Goal: Task Accomplishment & Management: Use online tool/utility

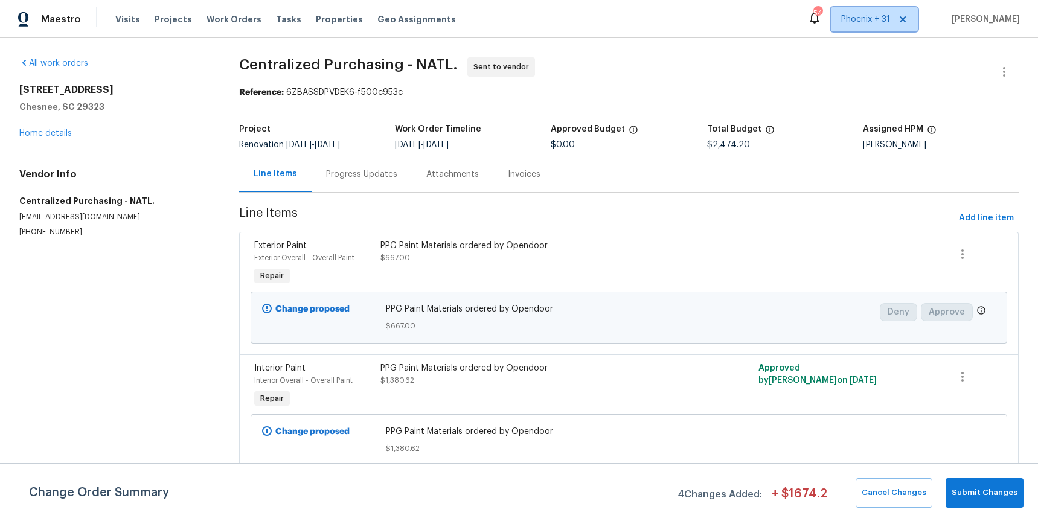
drag, startPoint x: 0, startPoint y: 0, endPoint x: 892, endPoint y: 26, distance: 892.5
click at [892, 26] on span "Phoenix + 31" at bounding box center [874, 19] width 87 height 24
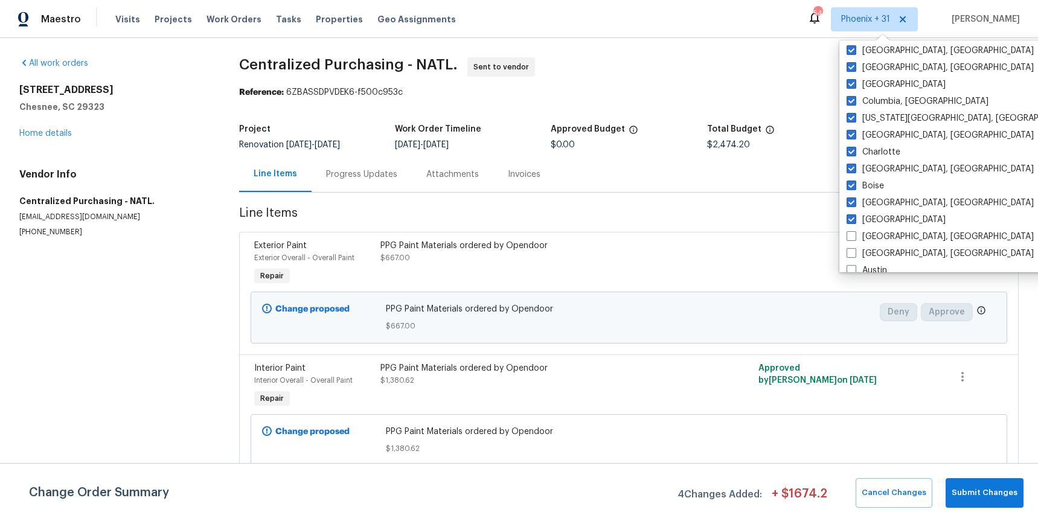
scroll to position [809, 0]
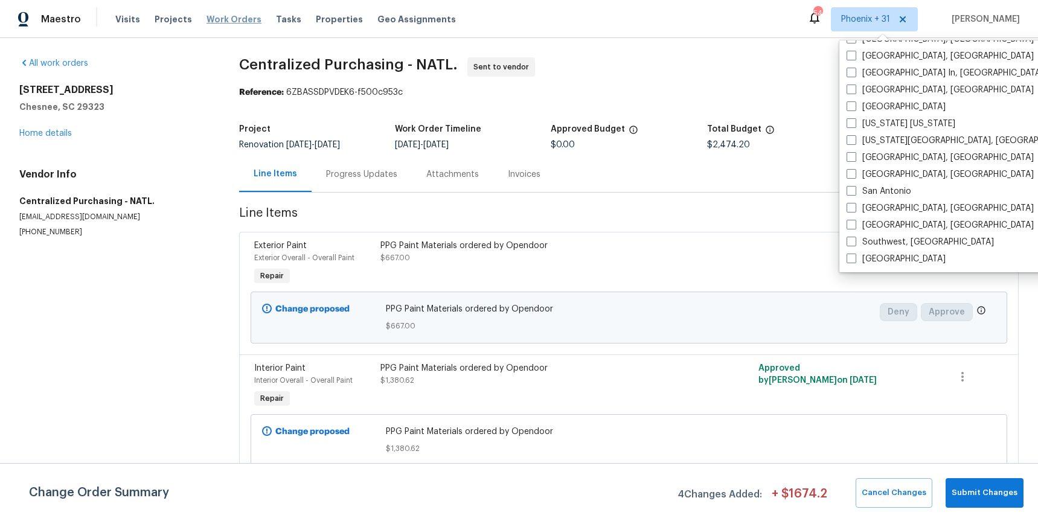
click at [227, 17] on span "Work Orders" at bounding box center [234, 19] width 55 height 12
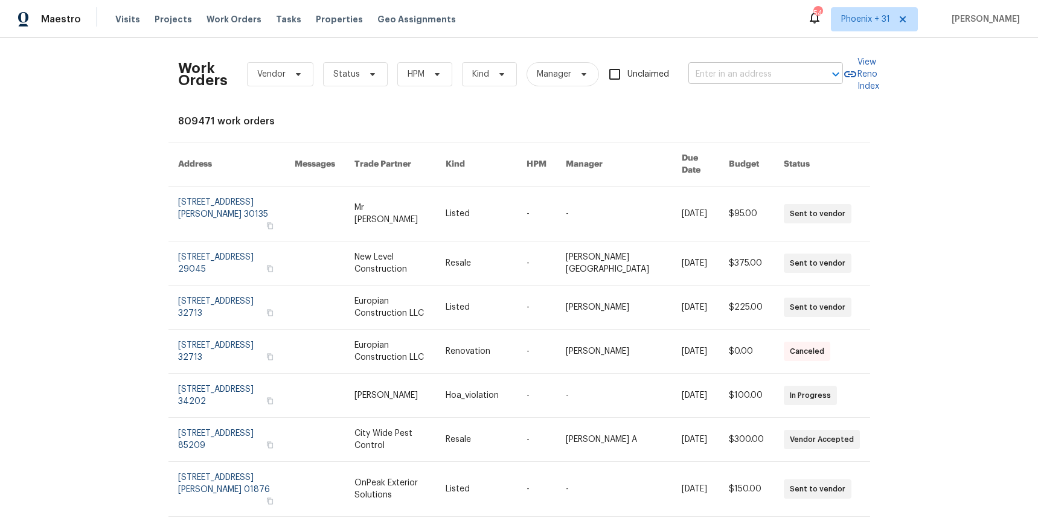
click at [780, 68] on input "text" at bounding box center [749, 74] width 121 height 19
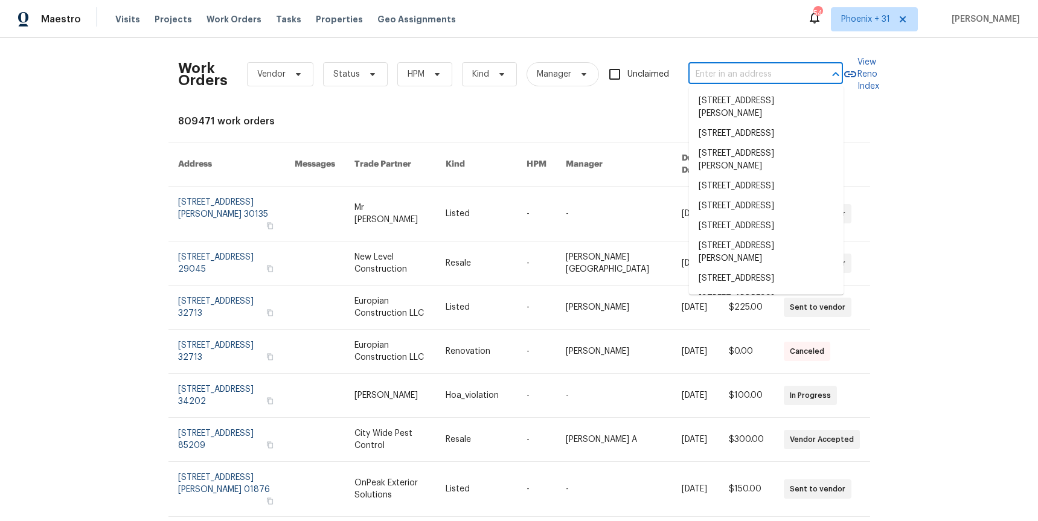
paste input "[STREET_ADDRESS]"
type input "[STREET_ADDRESS]"
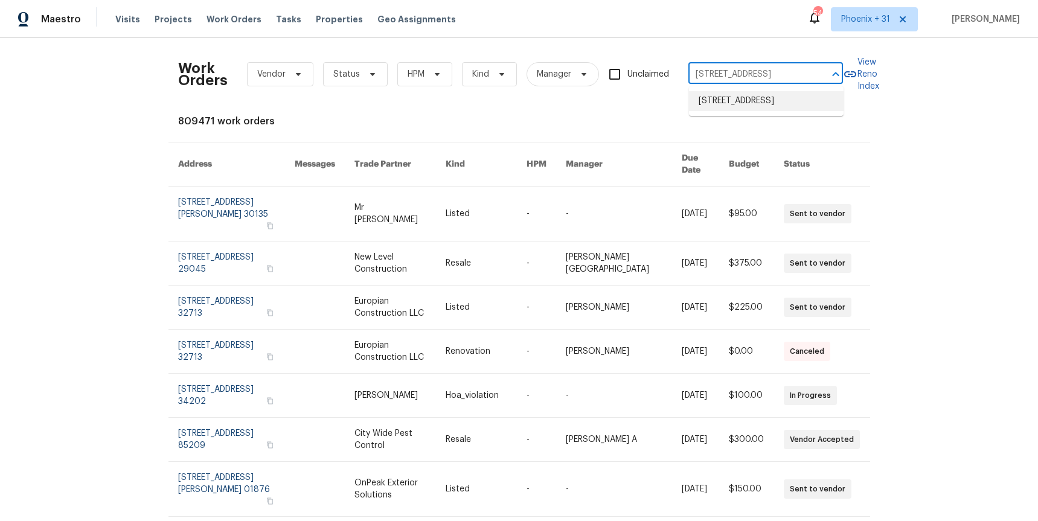
click at [781, 99] on li "[STREET_ADDRESS]" at bounding box center [766, 101] width 155 height 20
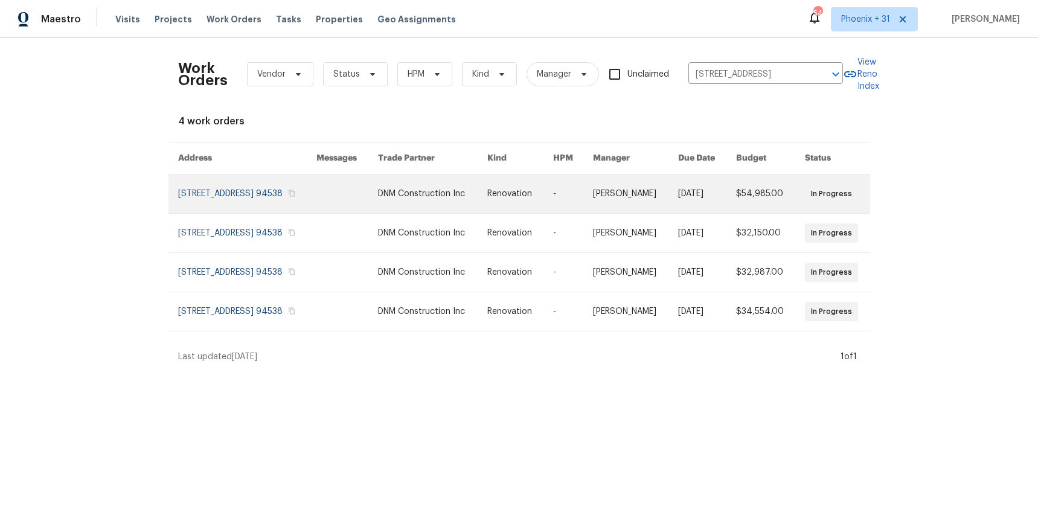
click at [403, 205] on td "DNM Construction Inc" at bounding box center [422, 194] width 109 height 39
click at [378, 208] on link at bounding box center [348, 194] width 62 height 39
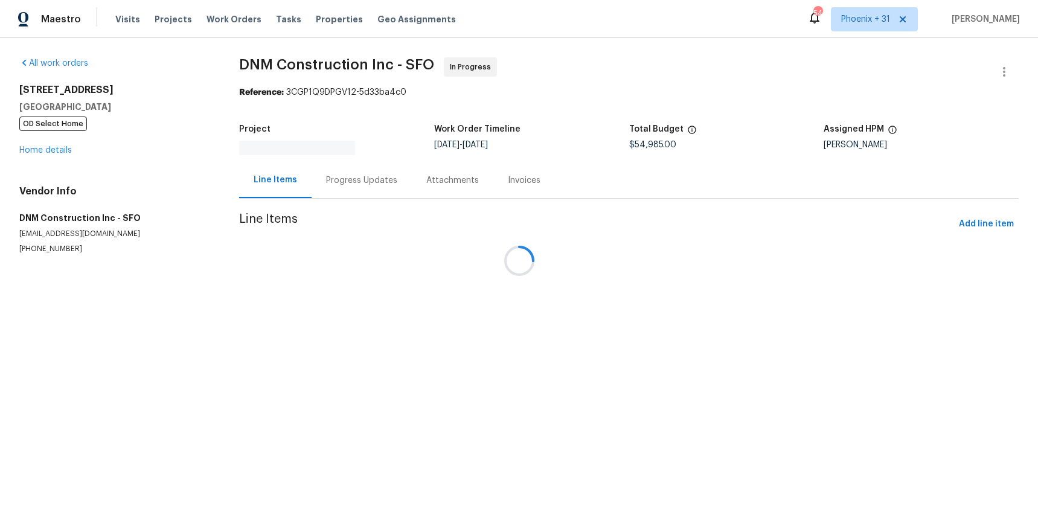
click at [53, 135] on div at bounding box center [519, 260] width 1038 height 521
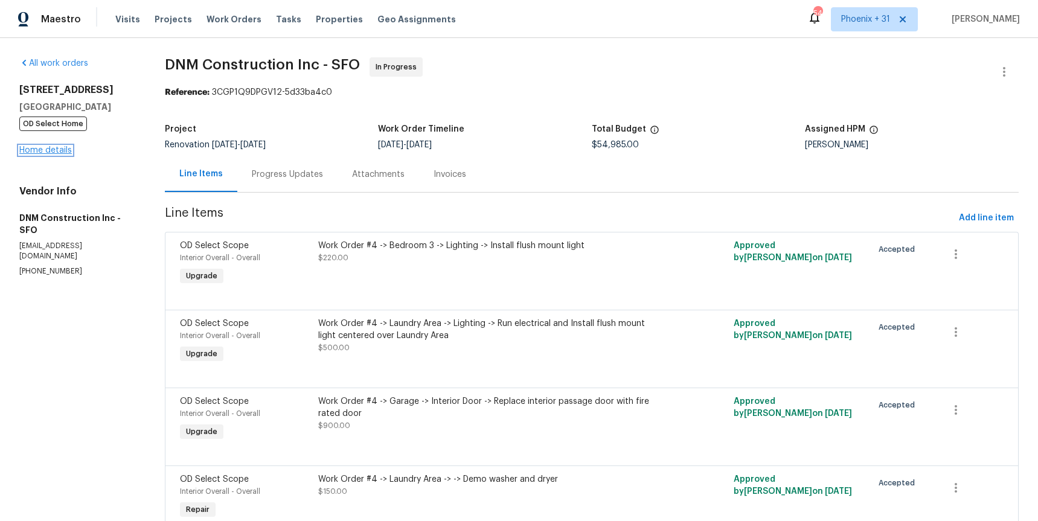
click at [53, 151] on link "Home details" at bounding box center [45, 150] width 53 height 8
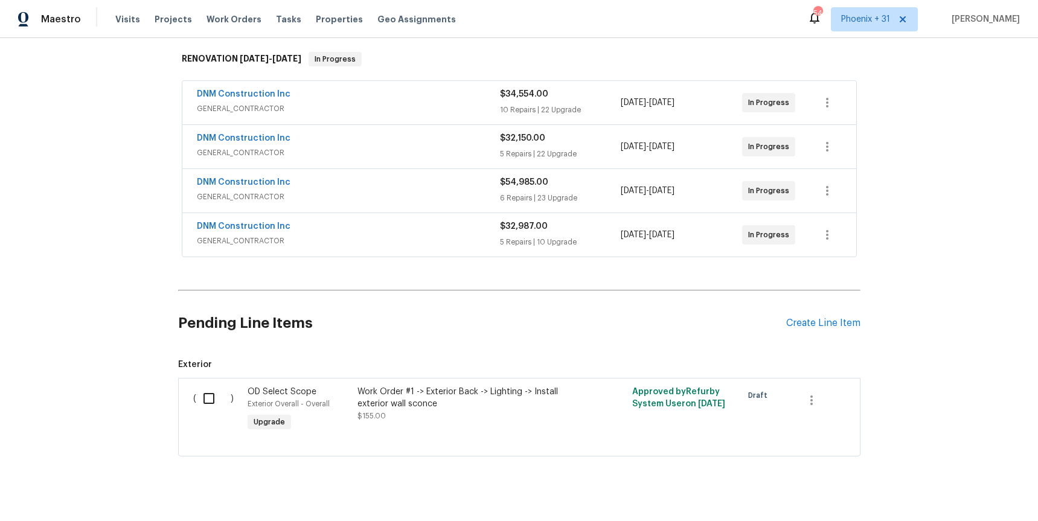
scroll to position [207, 0]
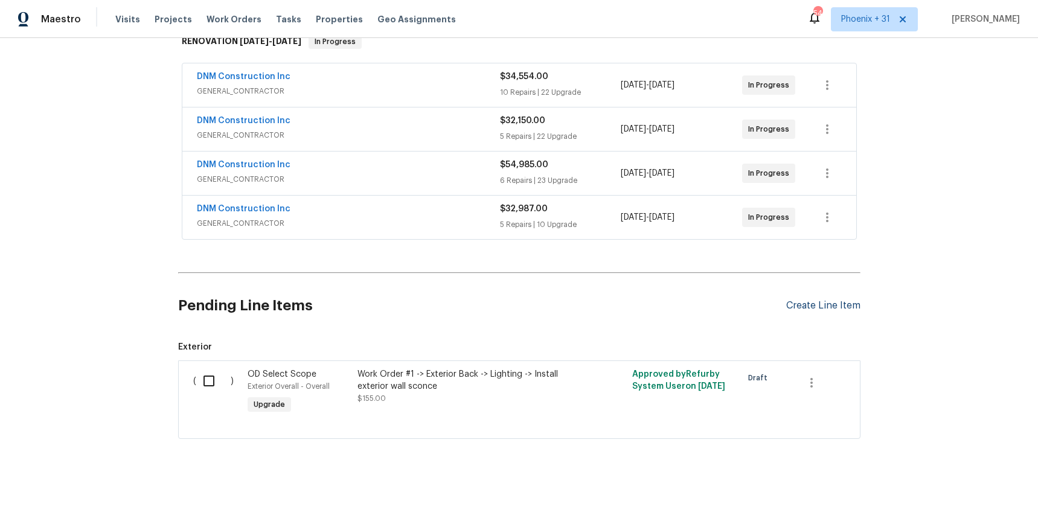
click at [826, 300] on div "Create Line Item" at bounding box center [823, 305] width 74 height 11
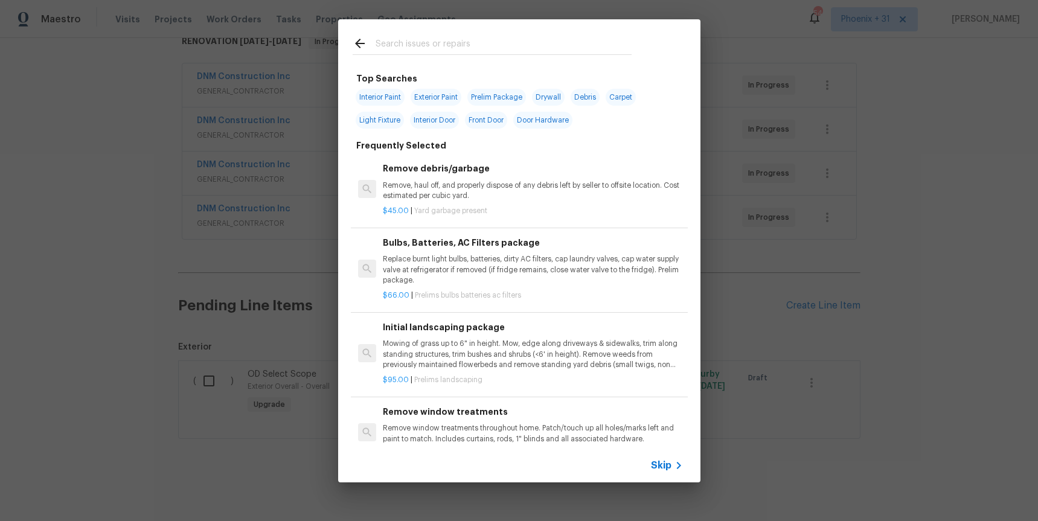
click at [456, 52] on input "text" at bounding box center [504, 45] width 256 height 18
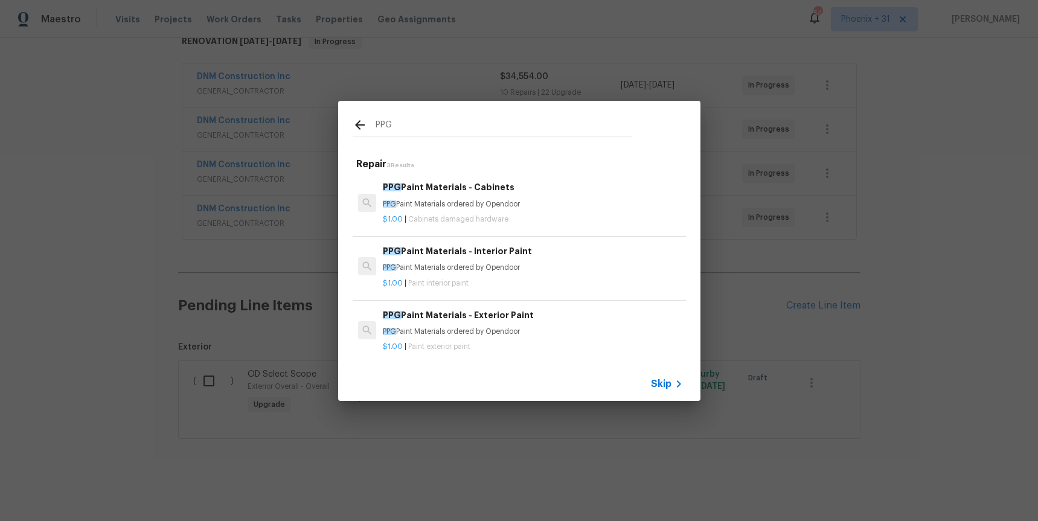
type input "PPG"
click at [556, 207] on p "PPG Paint Materials ordered by Opendoor" at bounding box center [533, 204] width 300 height 10
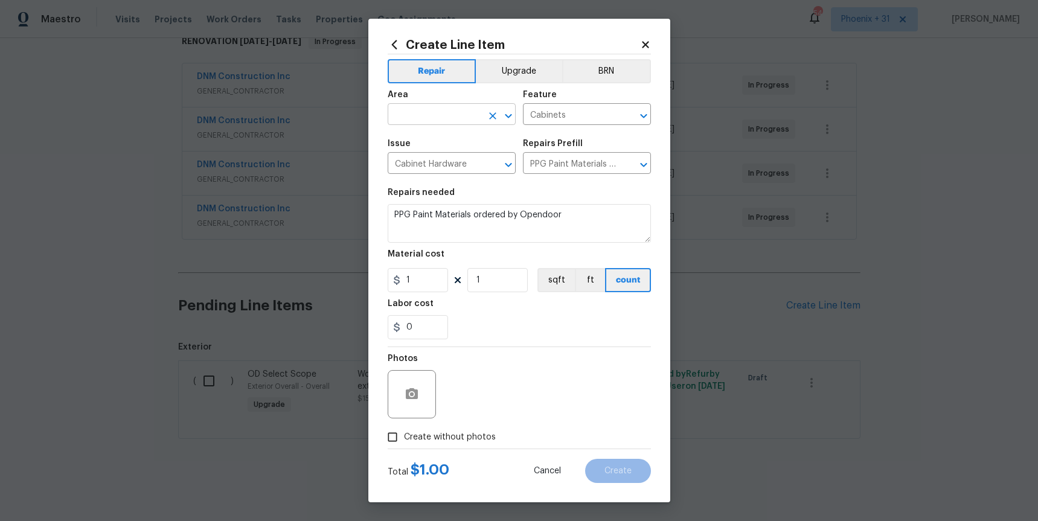
click at [445, 100] on div "Area" at bounding box center [452, 99] width 128 height 16
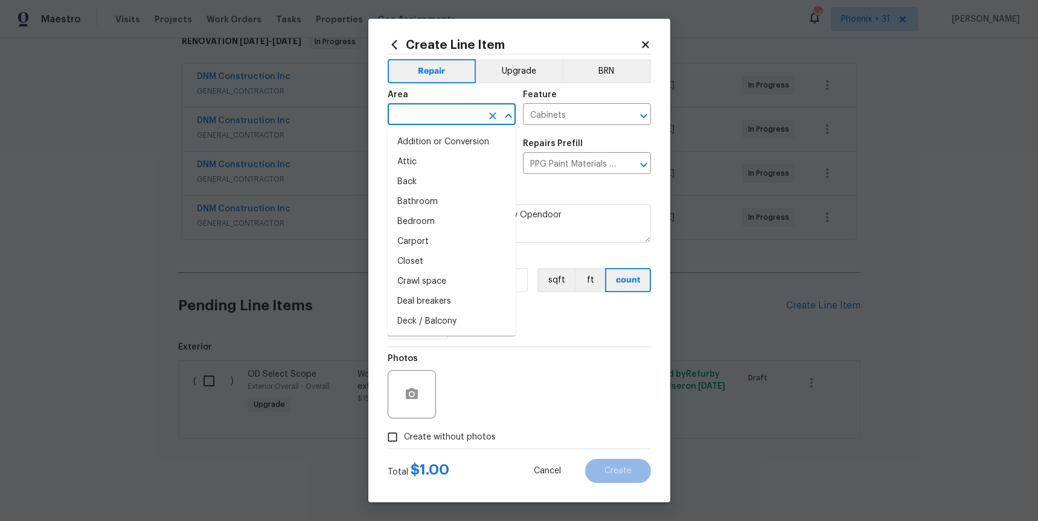
click at [445, 114] on input "text" at bounding box center [435, 115] width 94 height 19
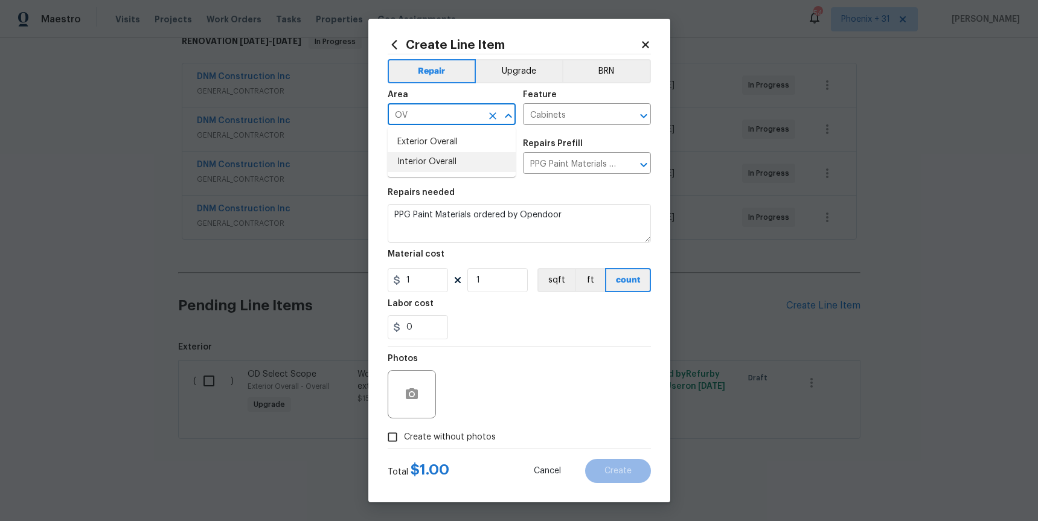
click at [455, 159] on li "Interior Overall" at bounding box center [452, 162] width 128 height 20
type input "Interior Overall"
drag, startPoint x: 432, startPoint y: 285, endPoint x: 387, endPoint y: 281, distance: 44.8
click at [388, 281] on input "1" at bounding box center [418, 280] width 60 height 24
type input "713.33"
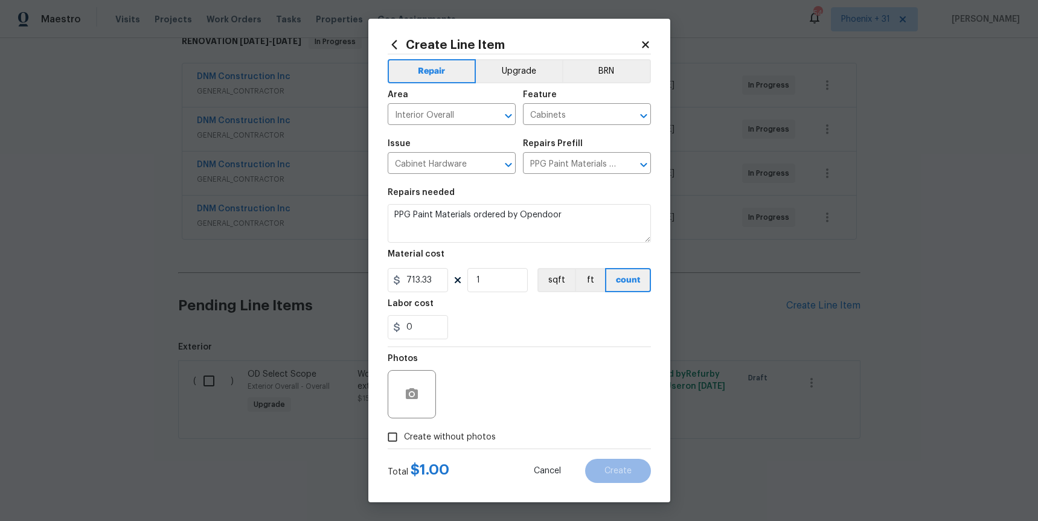
click at [449, 429] on label "Create without photos" at bounding box center [438, 437] width 115 height 23
click at [404, 429] on input "Create without photos" at bounding box center [392, 437] width 23 height 23
checkbox input "true"
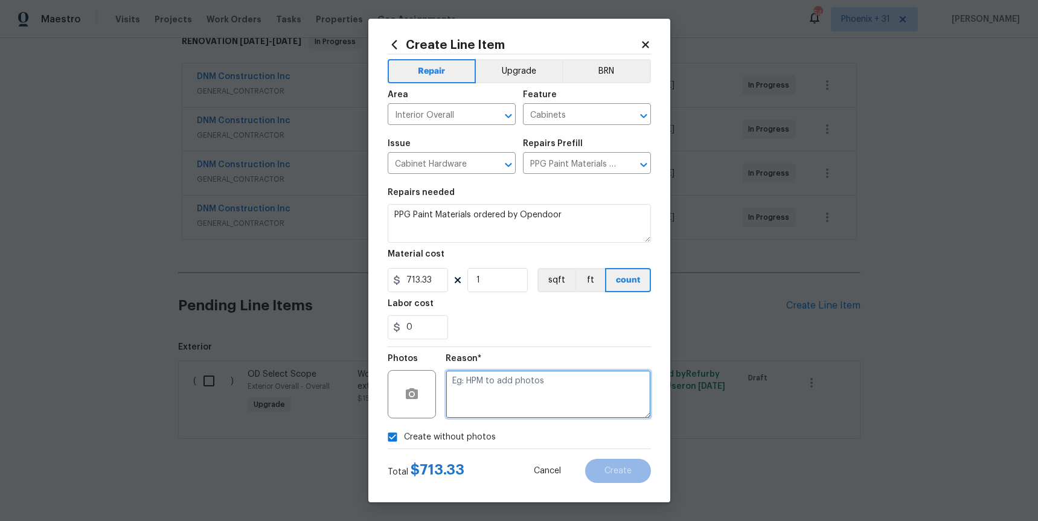
click at [489, 412] on textarea at bounding box center [548, 394] width 205 height 48
type textarea "NA"
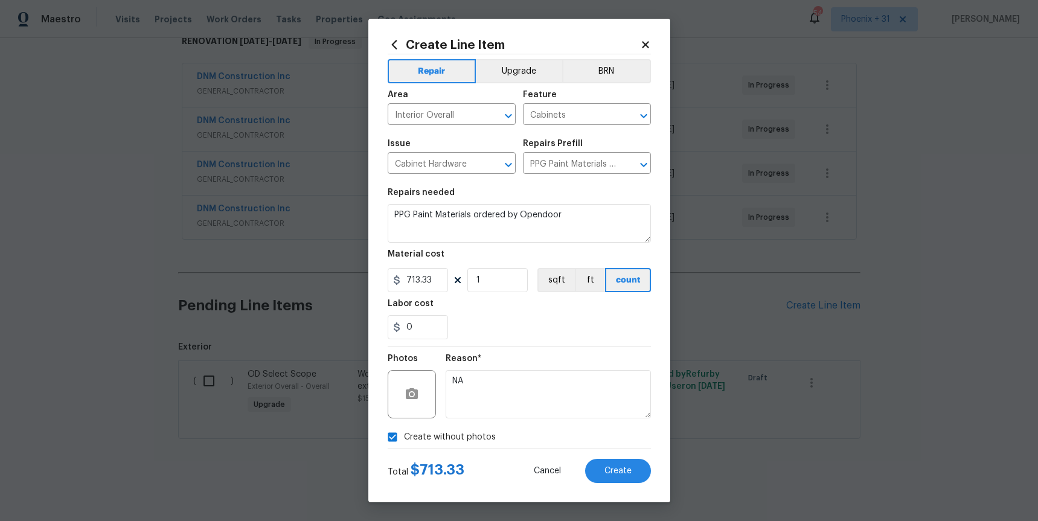
click at [643, 456] on div "Total $ 713.33 Cancel Create" at bounding box center [519, 466] width 263 height 34
drag, startPoint x: 638, startPoint y: 467, endPoint x: 648, endPoint y: 464, distance: 9.6
click at [638, 467] on button "Create" at bounding box center [618, 471] width 66 height 24
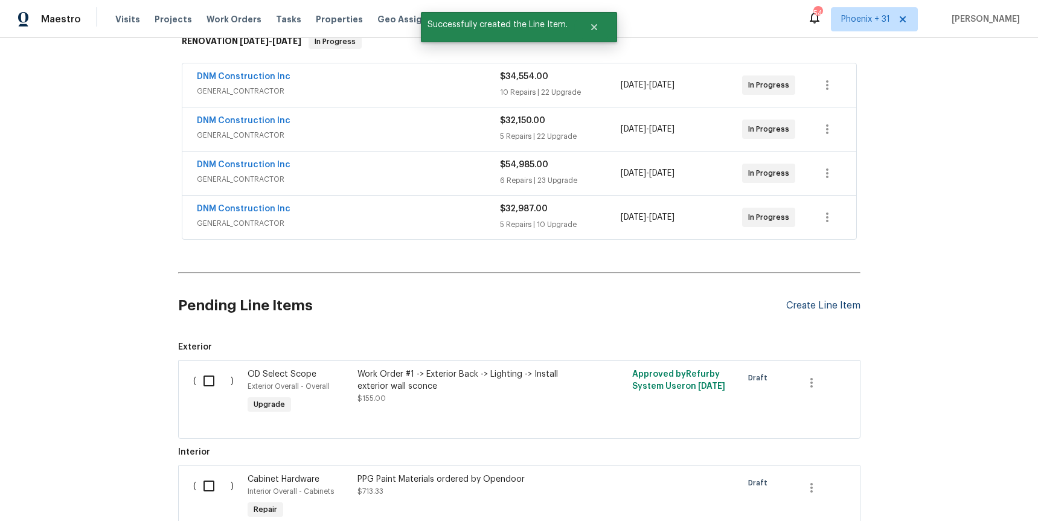
click at [820, 303] on div "Create Line Item" at bounding box center [823, 305] width 74 height 11
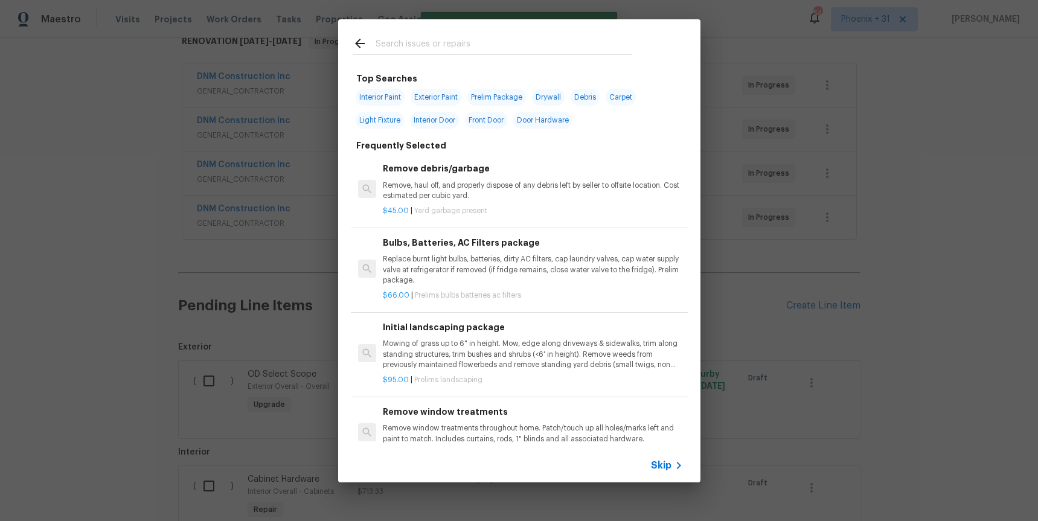
click at [519, 40] on input "text" at bounding box center [504, 45] width 256 height 18
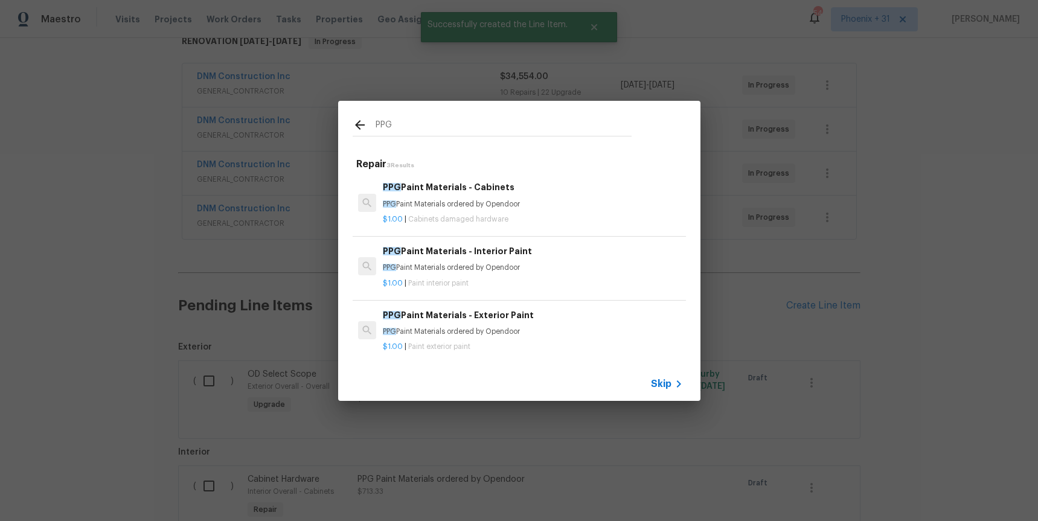
type input "PPG"
click at [570, 265] on p "PPG Paint Materials ordered by Opendoor" at bounding box center [533, 268] width 300 height 10
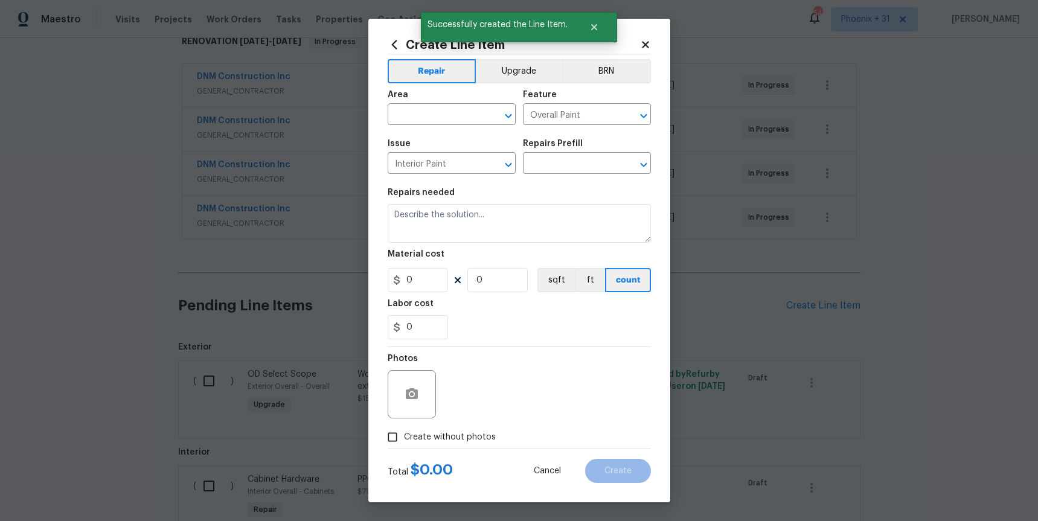
type input "PPG Paint Materials - Interior Paint $1.00"
type textarea "PPG Paint Materials ordered by Opendoor"
type input "1"
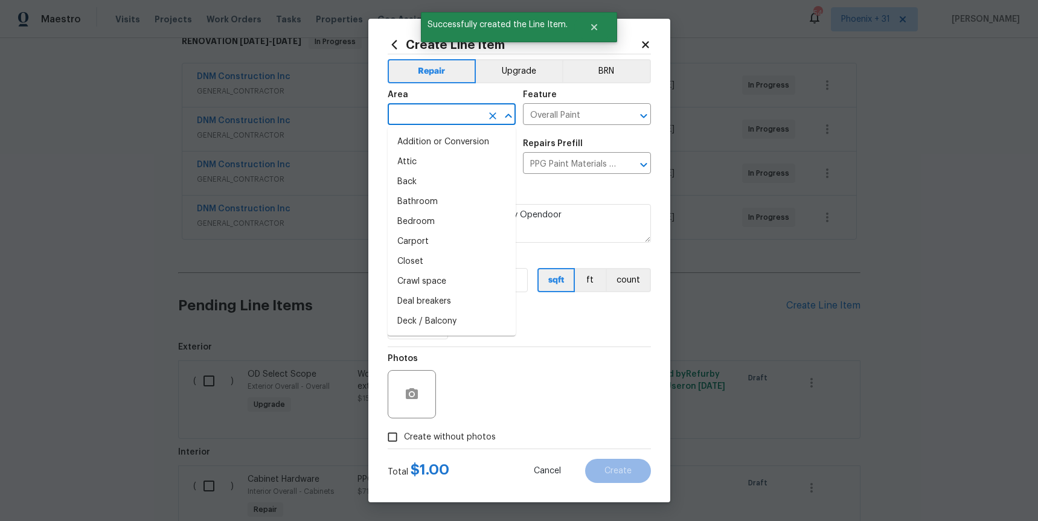
click at [437, 112] on input "text" at bounding box center [435, 115] width 94 height 19
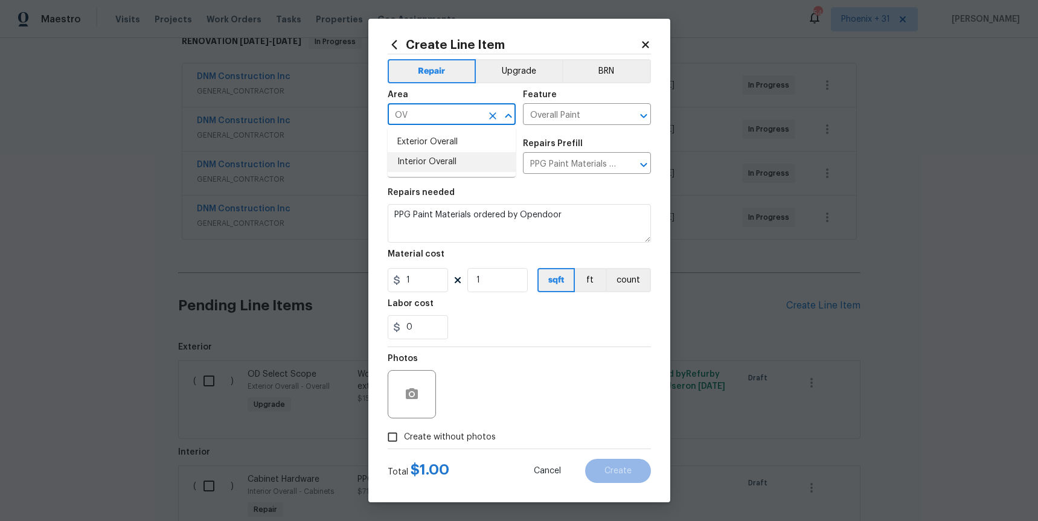
click at [440, 166] on li "Interior Overall" at bounding box center [452, 162] width 128 height 20
type input "Interior Overall"
click at [435, 276] on input "1" at bounding box center [418, 280] width 60 height 24
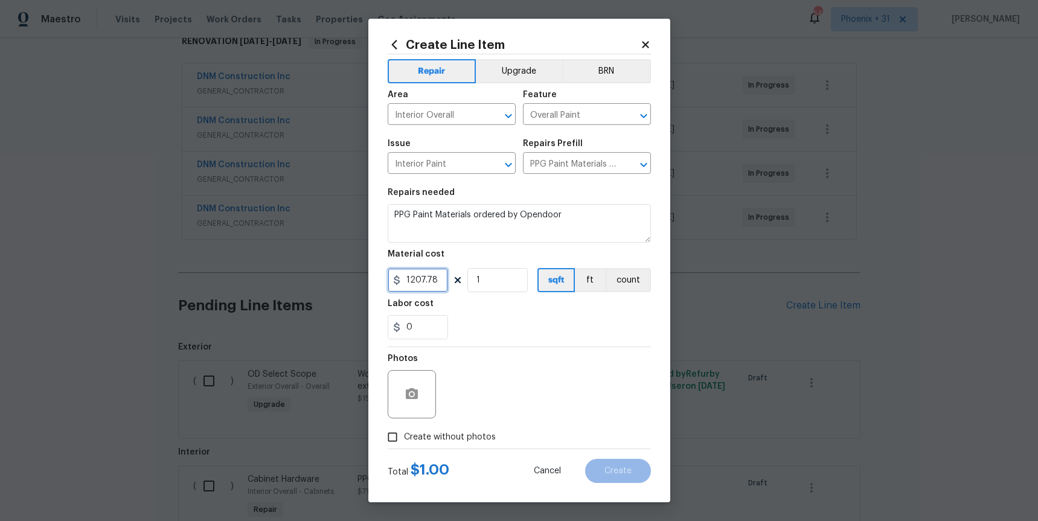
type input "1207.78"
drag, startPoint x: 457, startPoint y: 442, endPoint x: 462, endPoint y: 431, distance: 12.2
click at [457, 441] on span "Create without photos" at bounding box center [450, 437] width 92 height 13
click at [404, 441] on input "Create without photos" at bounding box center [392, 437] width 23 height 23
checkbox input "true"
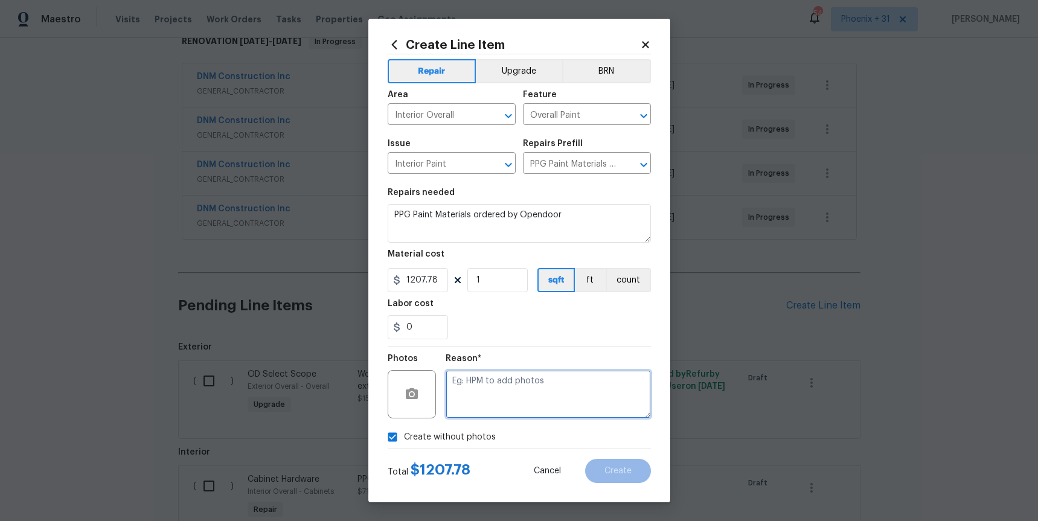
click at [480, 405] on textarea at bounding box center [548, 394] width 205 height 48
type textarea "n"
type textarea "NA"
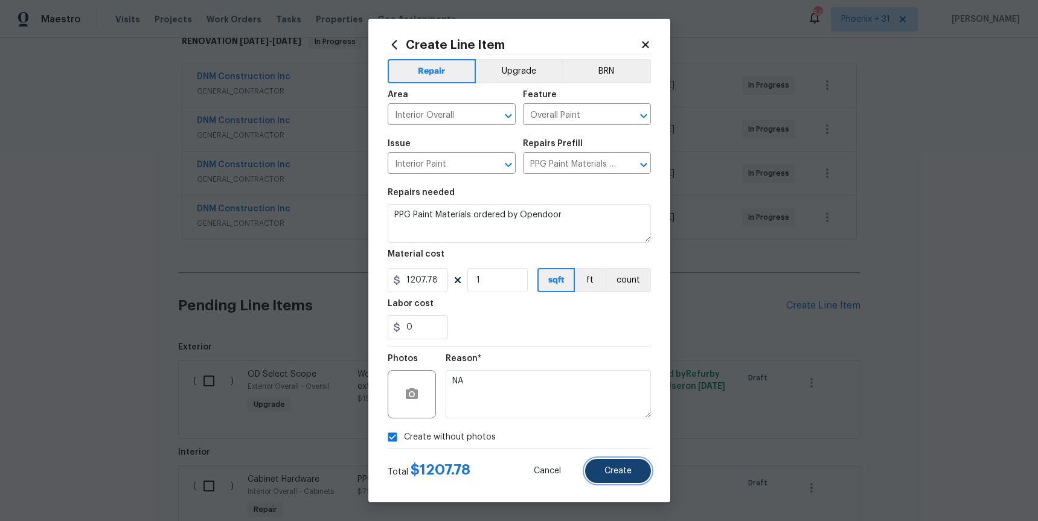
click at [619, 475] on span "Create" at bounding box center [618, 471] width 27 height 9
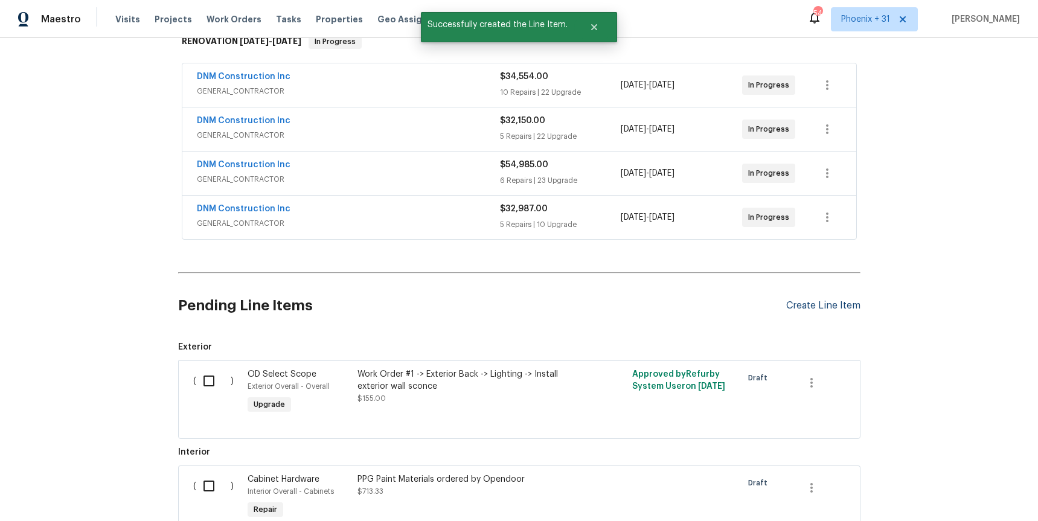
click at [826, 302] on div "Create Line Item" at bounding box center [823, 305] width 74 height 11
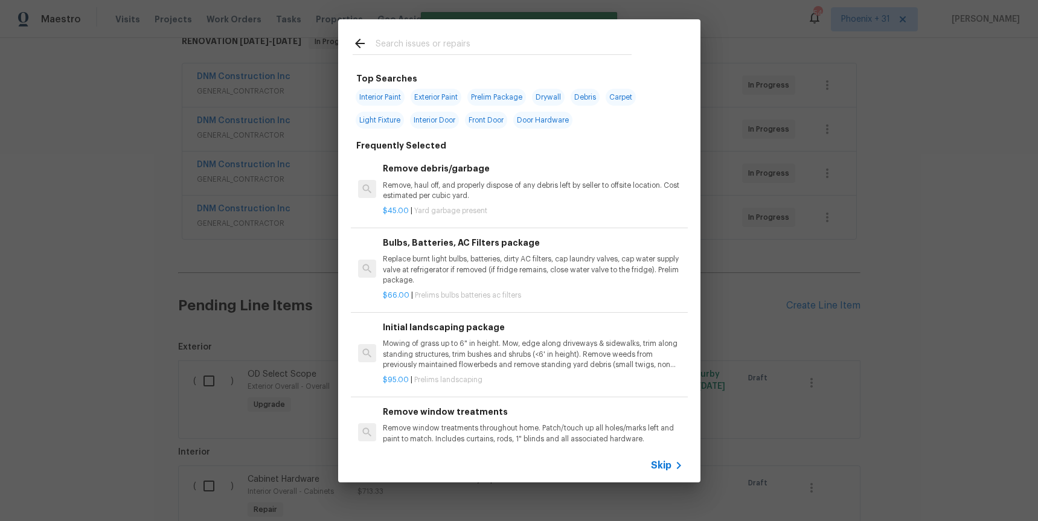
click at [498, 40] on input "text" at bounding box center [504, 45] width 256 height 18
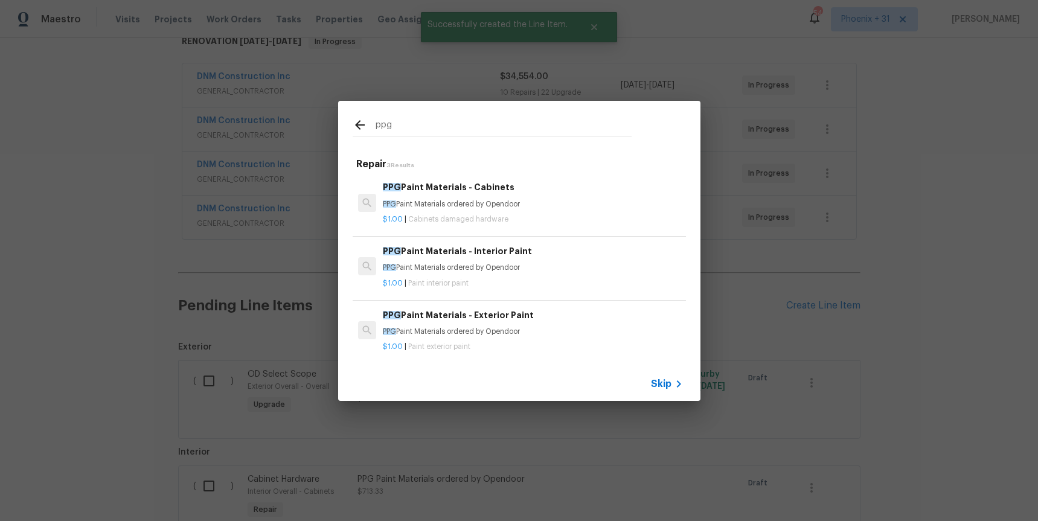
type input "ppg"
click at [562, 313] on h6 "PPG Paint Materials - Exterior Paint" at bounding box center [533, 315] width 300 height 13
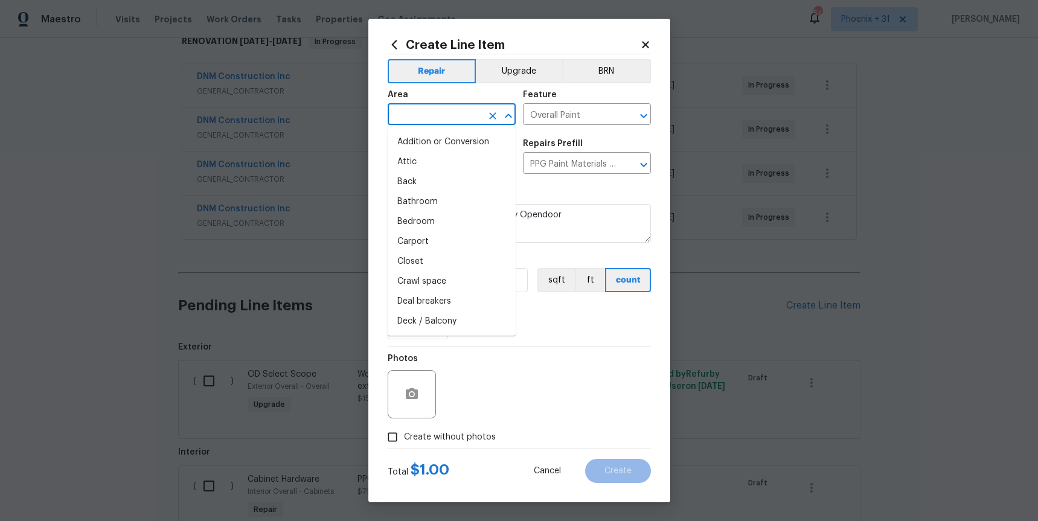
click at [419, 108] on input "text" at bounding box center [435, 115] width 94 height 19
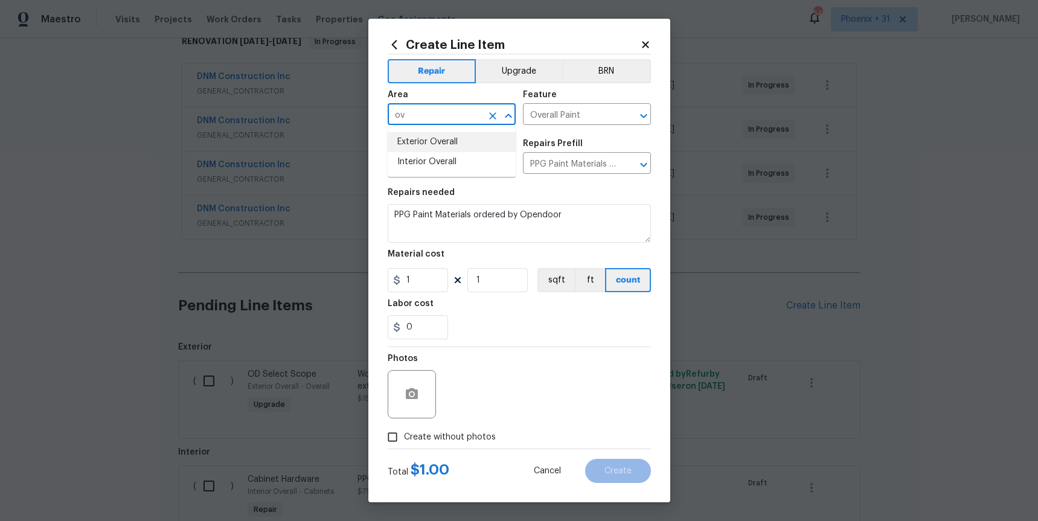
drag, startPoint x: 431, startPoint y: 146, endPoint x: 443, endPoint y: 272, distance: 126.8
click at [431, 146] on li "Exterior Overall" at bounding box center [452, 142] width 128 height 20
type input "Exterior Overall"
click at [432, 283] on input "1" at bounding box center [418, 280] width 60 height 24
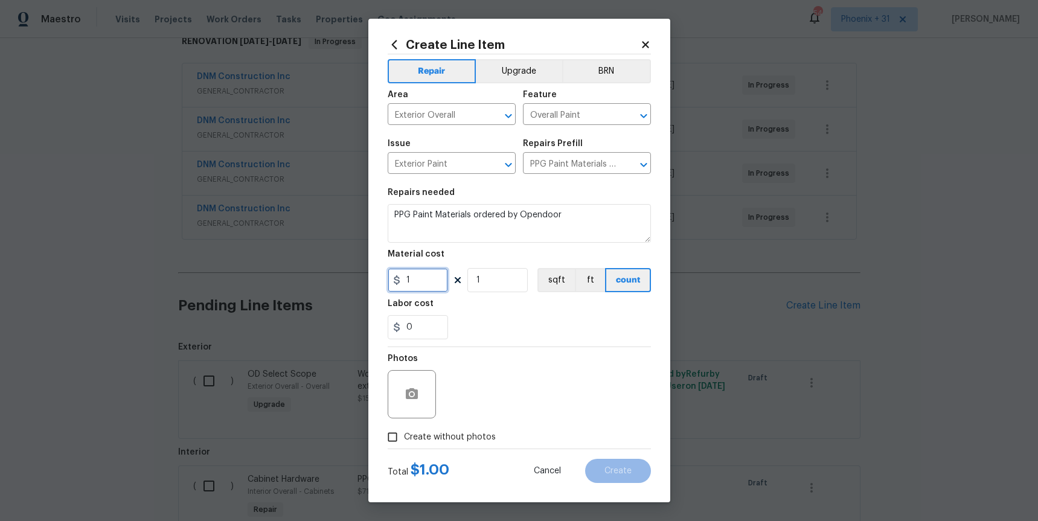
drag, startPoint x: 401, startPoint y: 281, endPoint x: 381, endPoint y: 278, distance: 20.1
click at [381, 278] on div "Create Line Item Repair Upgrade BRN Area Exterior Overall ​ Feature Overall Pai…" at bounding box center [519, 261] width 302 height 484
type input "804.8"
click at [471, 437] on span "Create without photos" at bounding box center [450, 437] width 92 height 13
click at [404, 437] on input "Create without photos" at bounding box center [392, 437] width 23 height 23
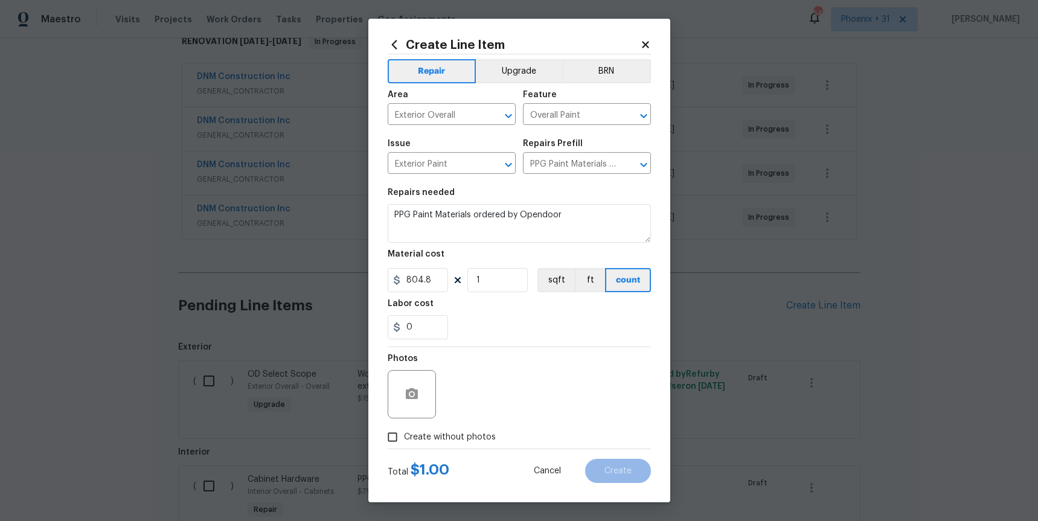
checkbox input "true"
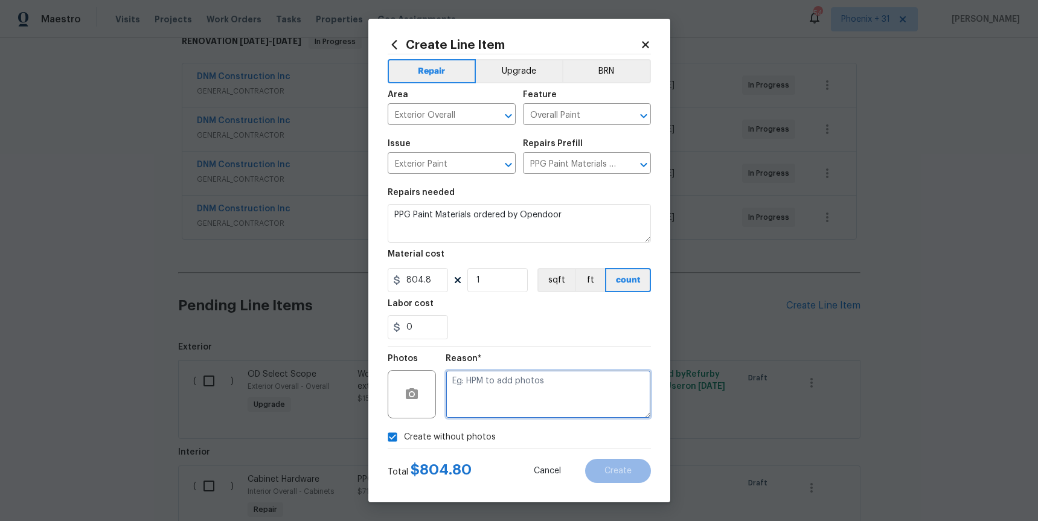
click at [493, 402] on textarea at bounding box center [548, 394] width 205 height 48
type textarea "NA"
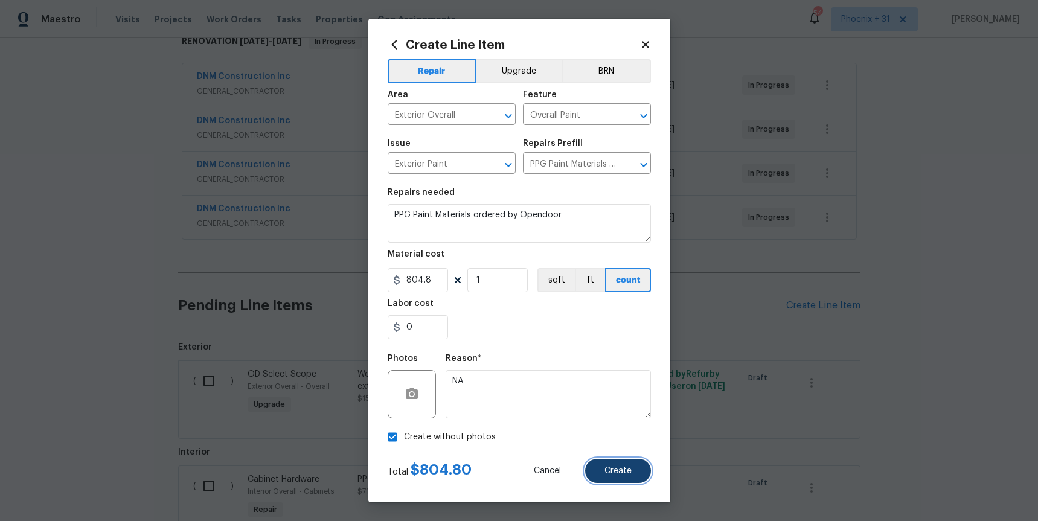
click at [602, 465] on button "Create" at bounding box center [618, 471] width 66 height 24
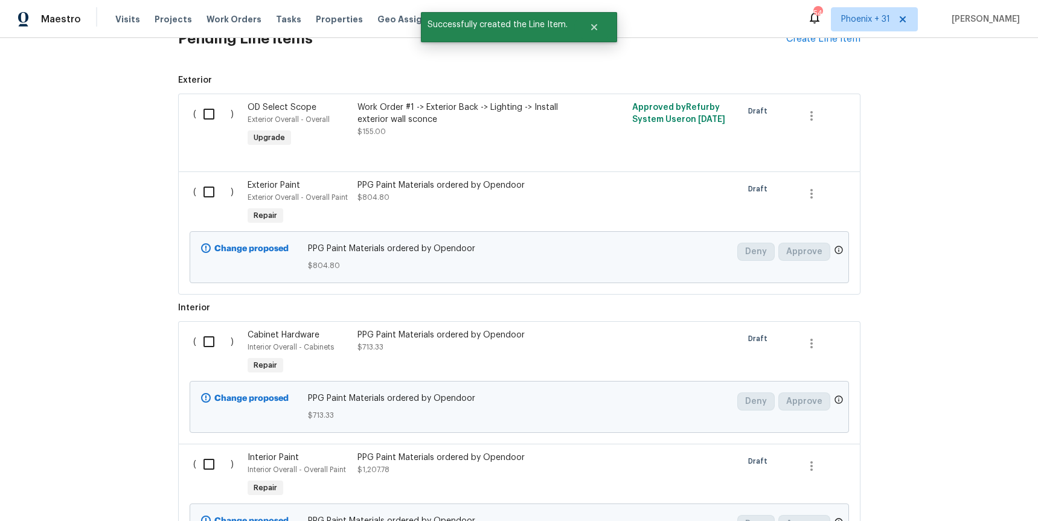
scroll to position [502, 0]
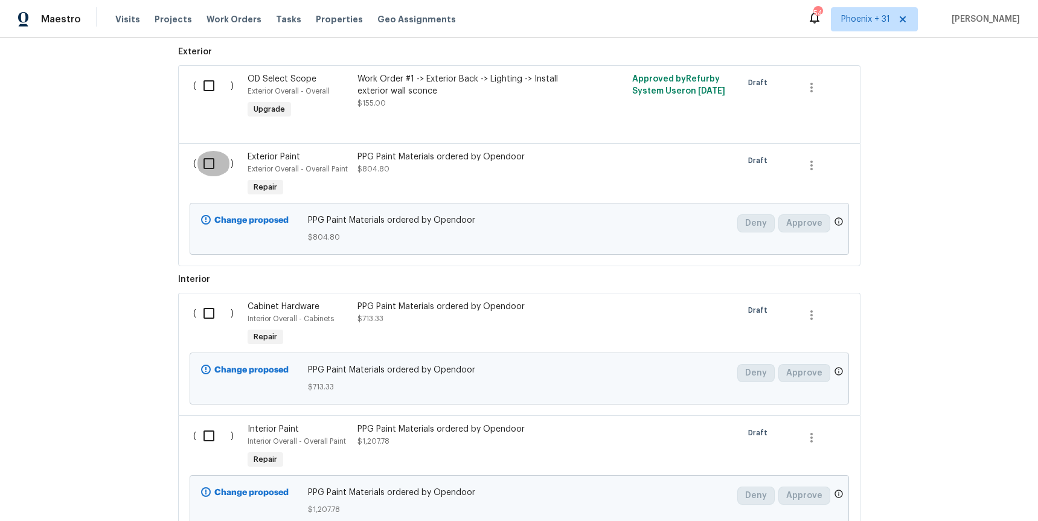
drag, startPoint x: 229, startPoint y: 172, endPoint x: 221, endPoint y: 169, distance: 8.6
click at [229, 172] on input "checkbox" at bounding box center [213, 163] width 34 height 25
checkbox input "true"
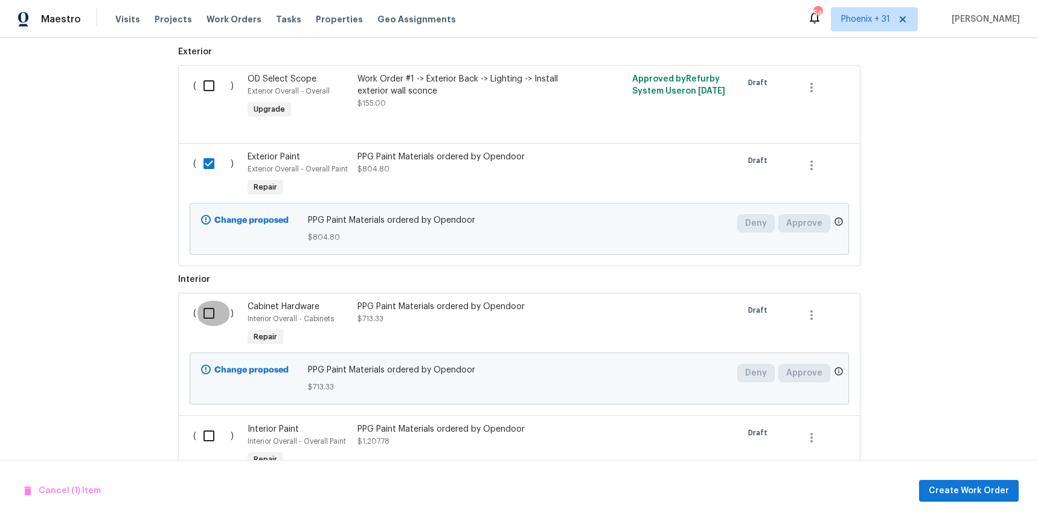
click at [198, 309] on input "checkbox" at bounding box center [213, 313] width 34 height 25
checkbox input "true"
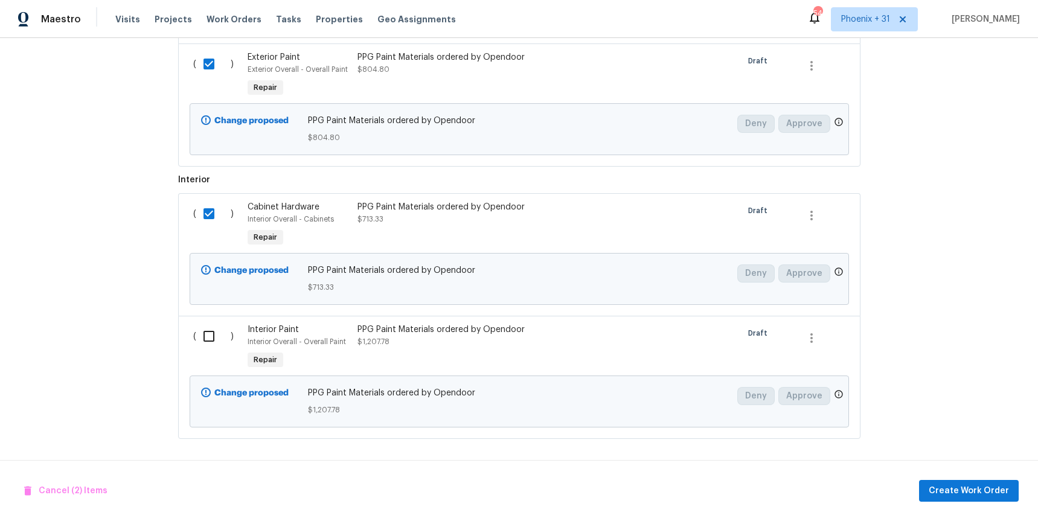
click at [205, 333] on input "checkbox" at bounding box center [213, 336] width 34 height 25
checkbox input "true"
click at [945, 493] on span "Create Work Order" at bounding box center [969, 491] width 80 height 15
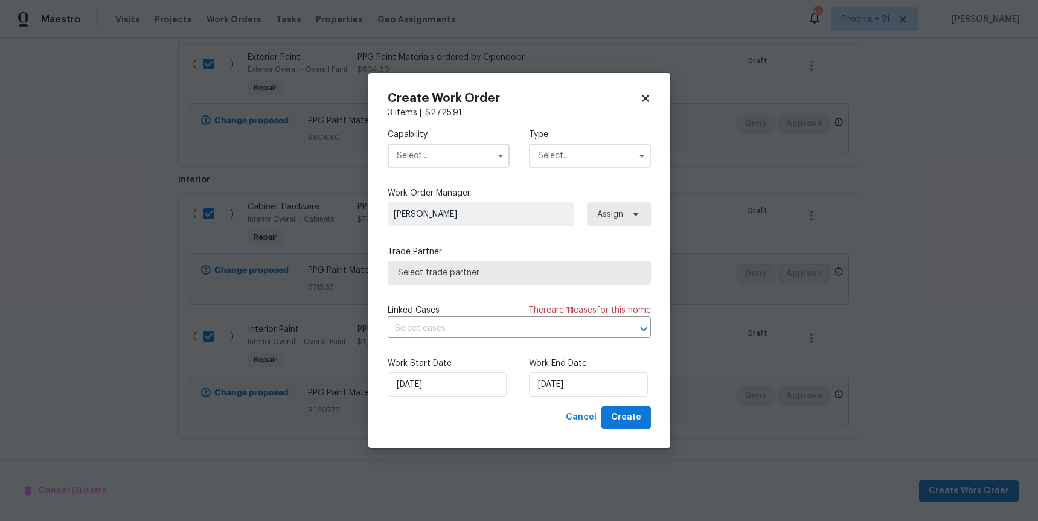
drag, startPoint x: 439, startPoint y: 153, endPoint x: 441, endPoint y: 164, distance: 11.6
click at [439, 153] on input "text" at bounding box center [449, 156] width 122 height 24
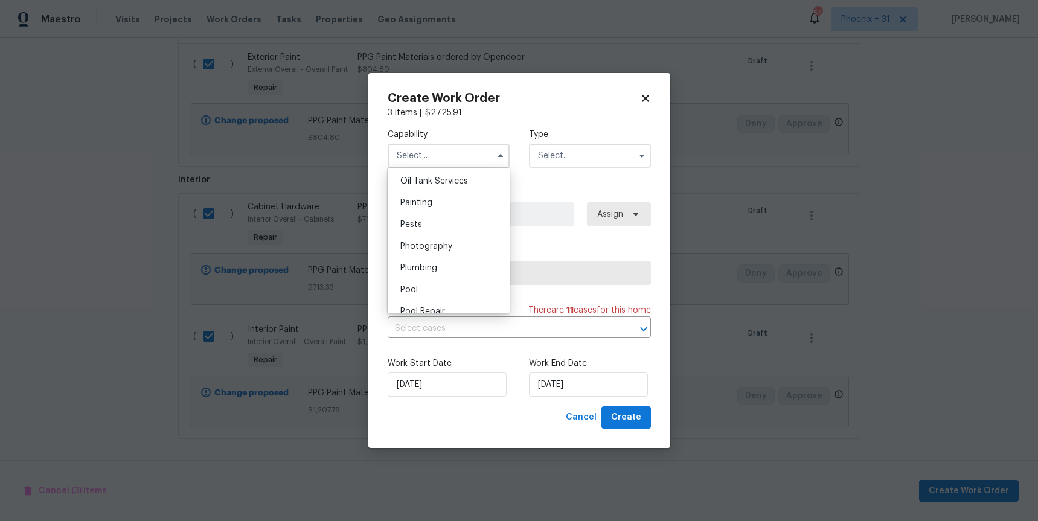
scroll to position [1005, 0]
click at [429, 186] on div "Painting" at bounding box center [449, 192] width 116 height 22
type input "Painting"
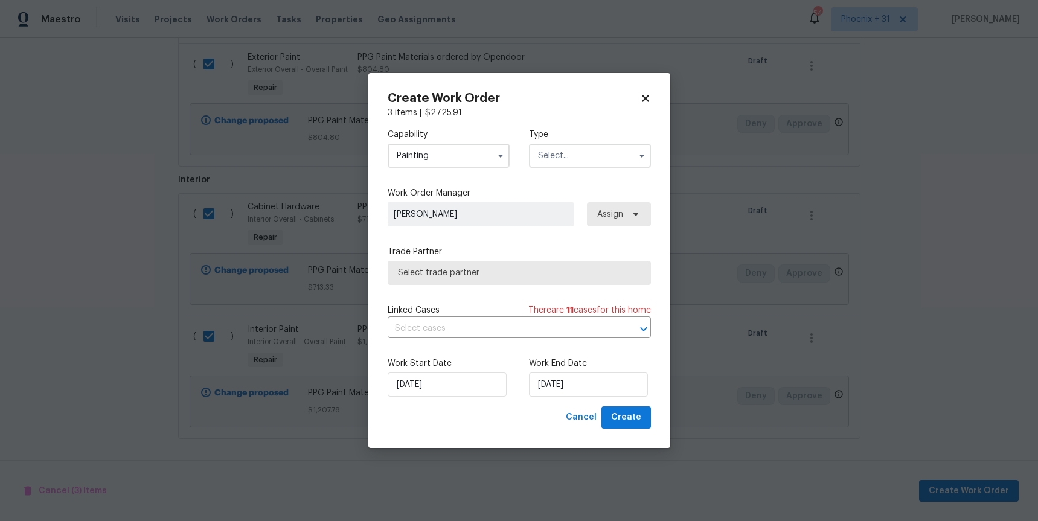
drag, startPoint x: 538, startPoint y: 159, endPoint x: 556, endPoint y: 166, distance: 19.0
click at [539, 159] on input "text" at bounding box center [590, 156] width 122 height 24
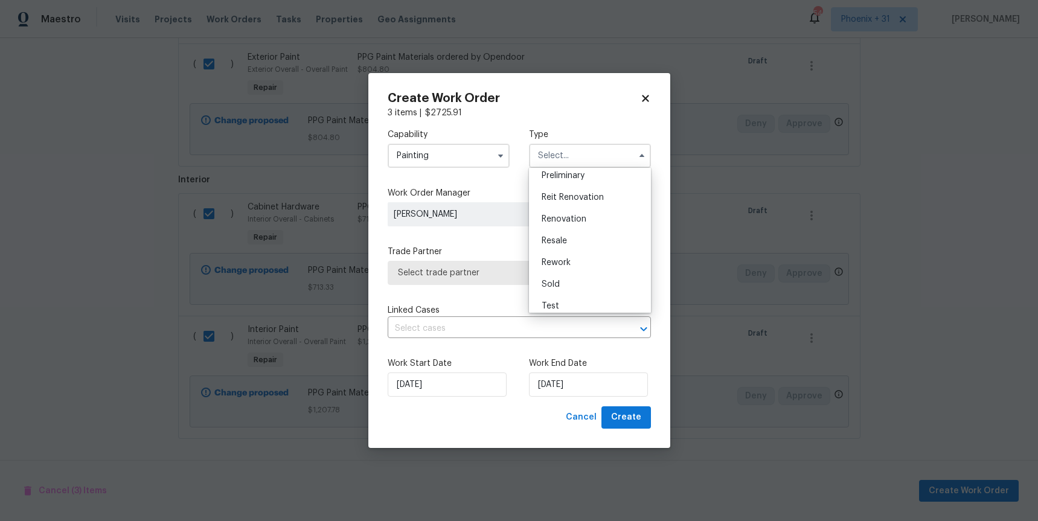
scroll to position [274, 0]
click at [565, 211] on span "Renovation" at bounding box center [564, 212] width 45 height 8
type input "Renovation"
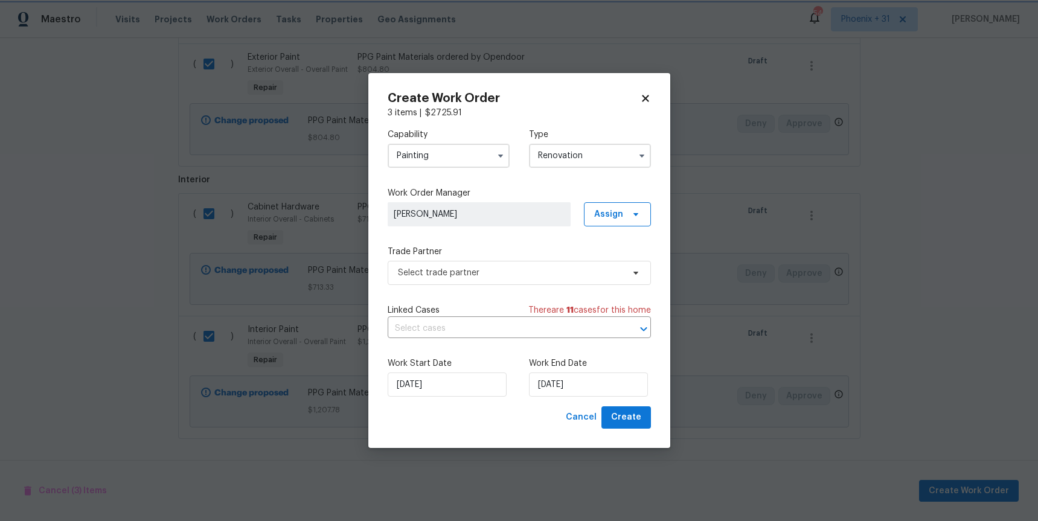
scroll to position [0, 0]
click at [632, 214] on icon at bounding box center [636, 215] width 10 height 10
click at [629, 263] on div "Assign to me" at bounding box center [619, 266] width 53 height 12
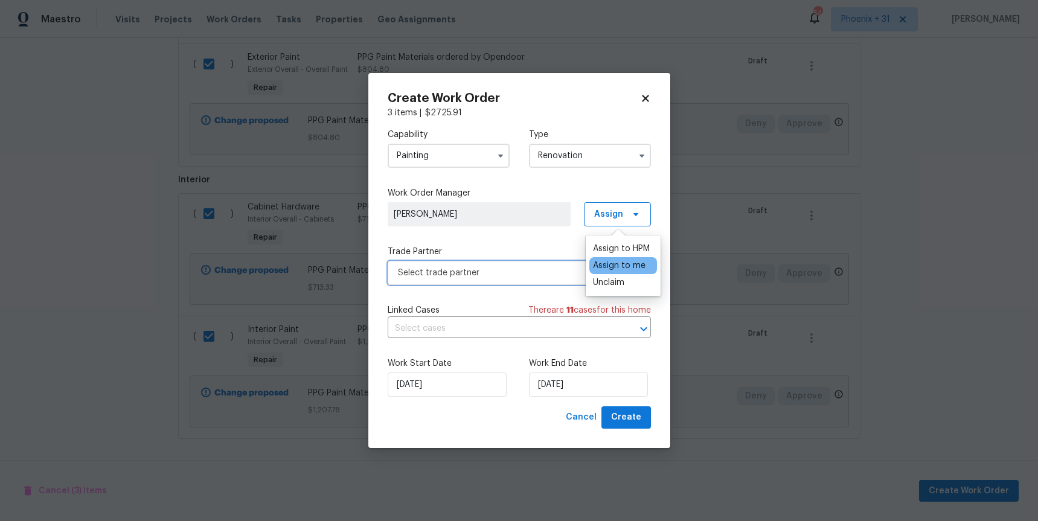
click at [496, 282] on span "Select trade partner" at bounding box center [519, 273] width 263 height 24
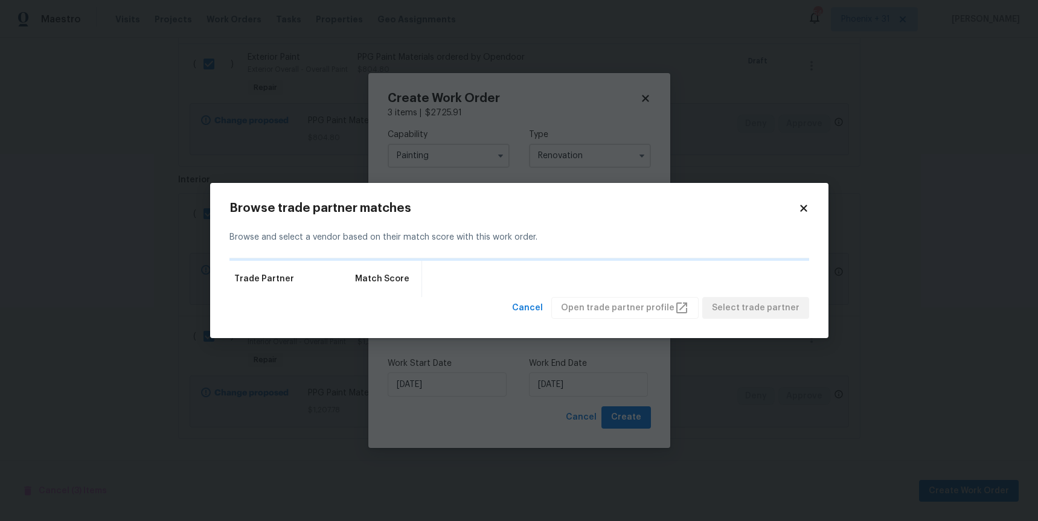
click at [802, 208] on icon at bounding box center [803, 208] width 7 height 7
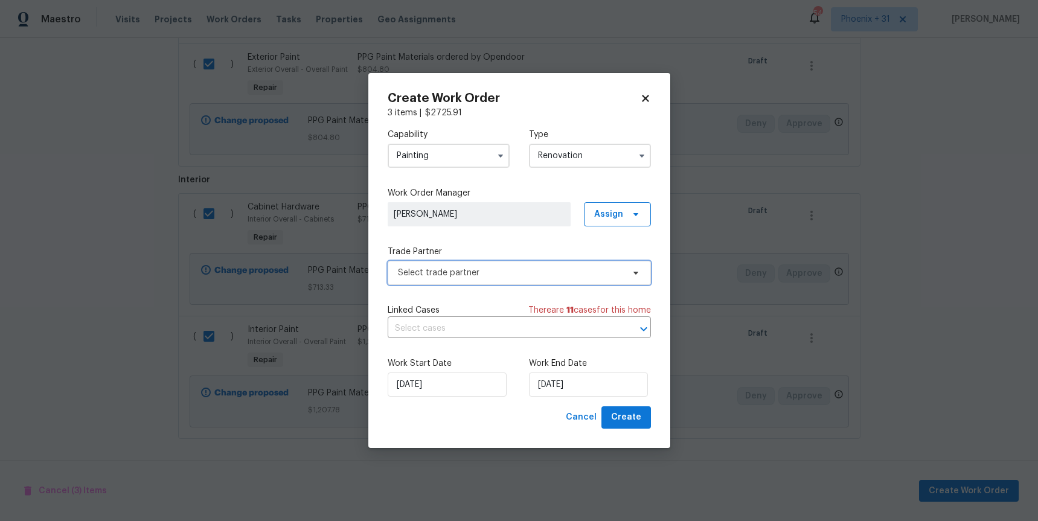
click at [493, 274] on span "Select trade partner" at bounding box center [510, 273] width 225 height 12
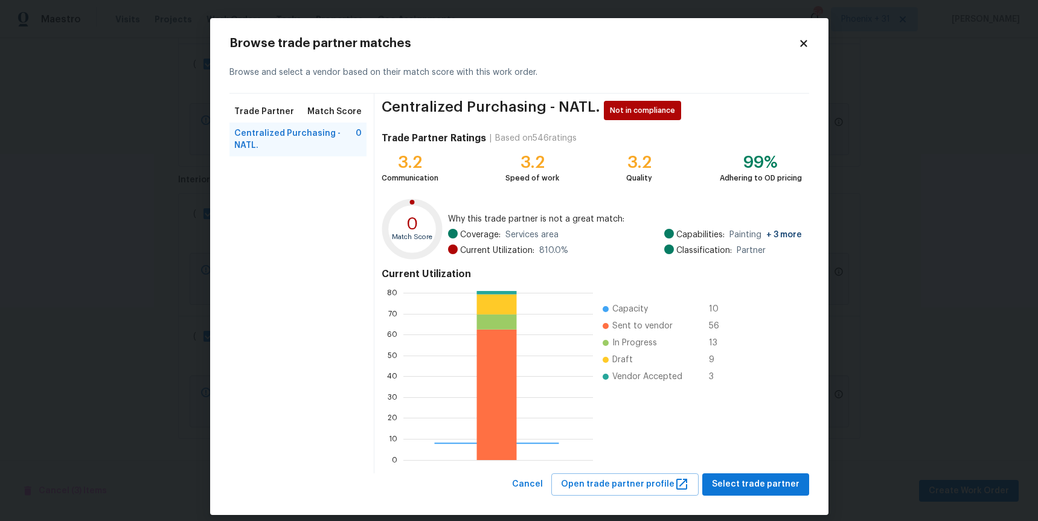
scroll to position [169, 190]
click at [792, 477] on span "Select trade partner" at bounding box center [756, 484] width 88 height 15
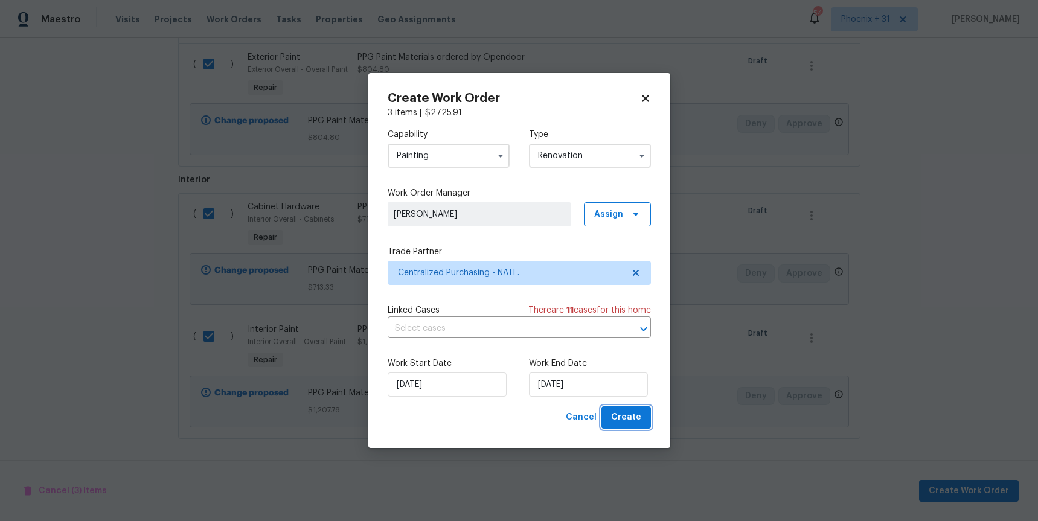
click at [637, 417] on span "Create" at bounding box center [626, 417] width 30 height 15
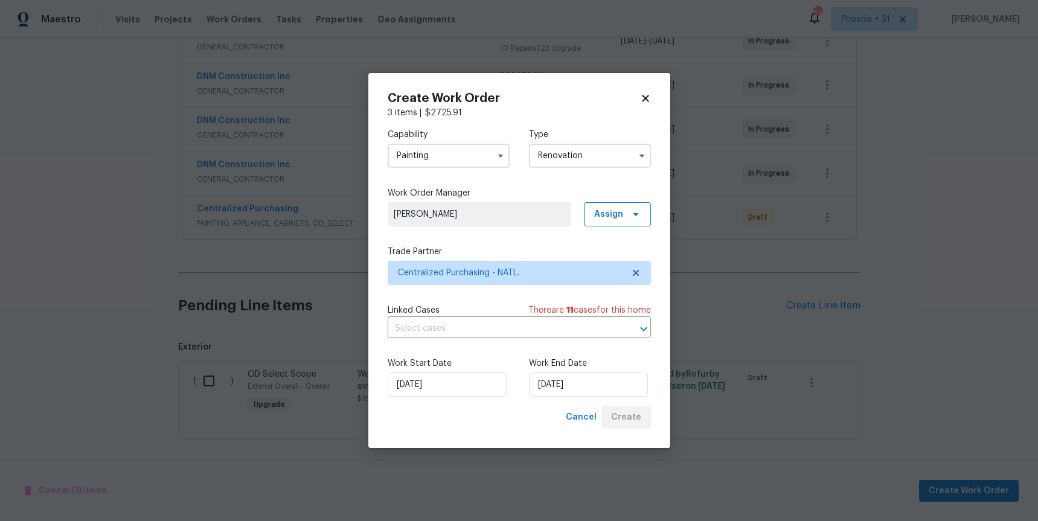
scroll to position [251, 0]
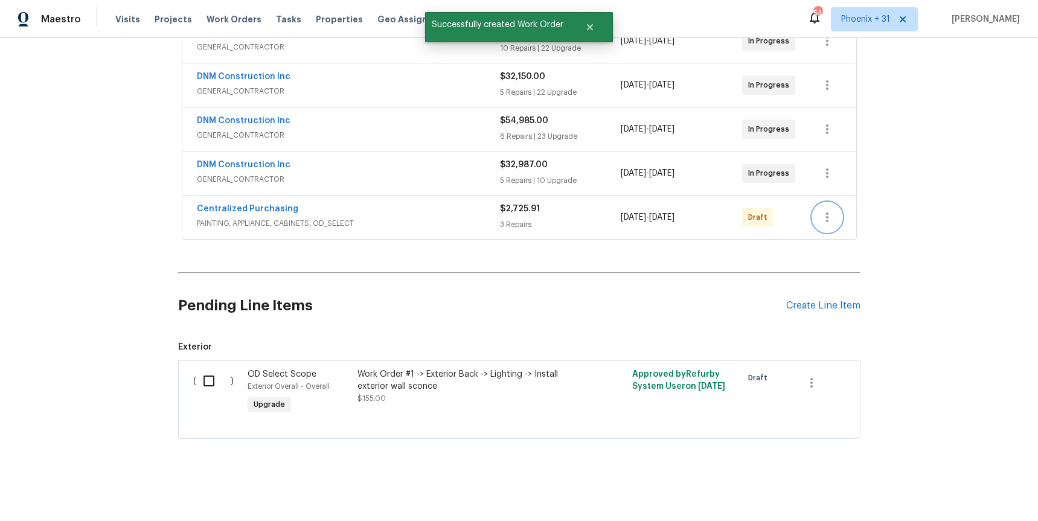
click at [818, 217] on button "button" at bounding box center [827, 217] width 29 height 29
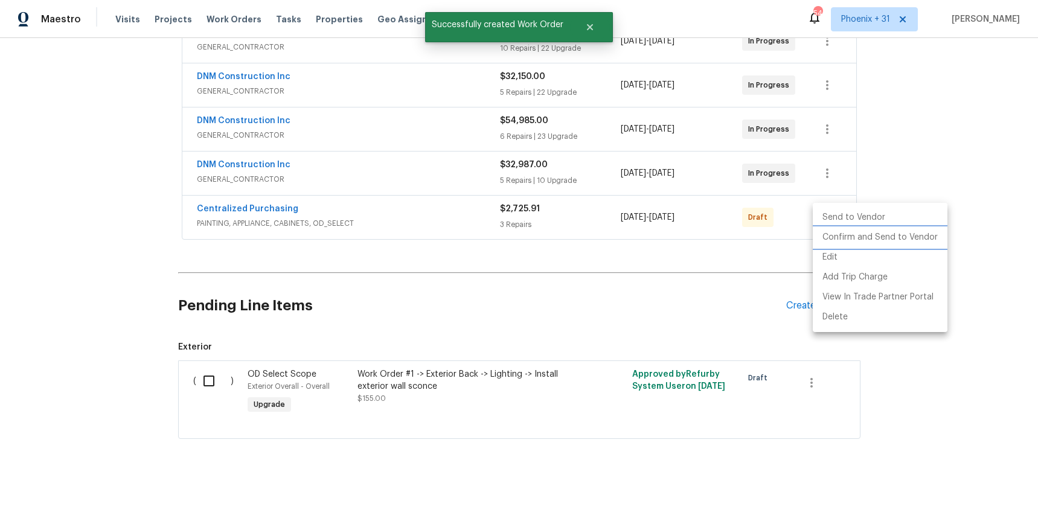
click at [826, 233] on li "Confirm and Send to Vendor" at bounding box center [880, 238] width 135 height 20
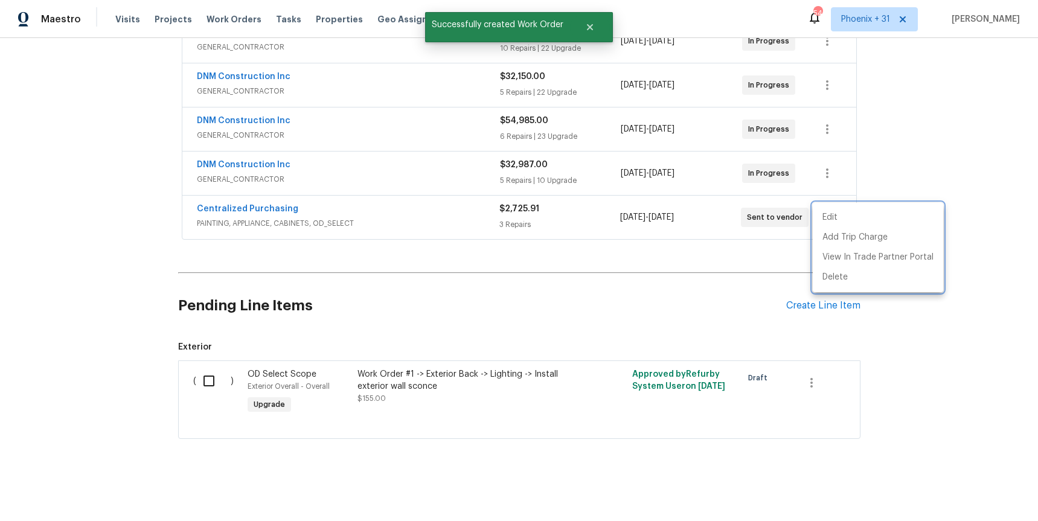
click at [315, 211] on div at bounding box center [519, 260] width 1038 height 521
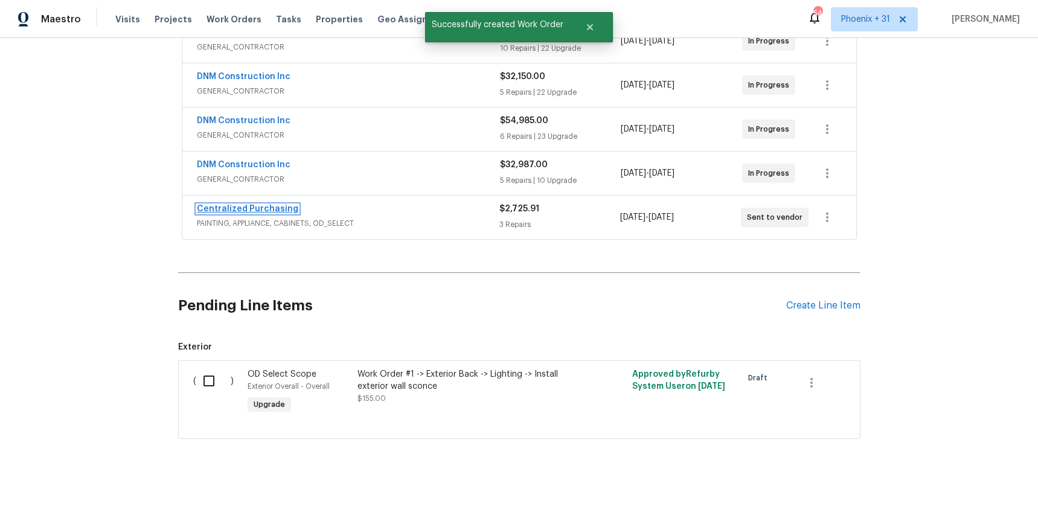
click at [275, 208] on link "Centralized Purchasing" at bounding box center [247, 209] width 101 height 8
